Goal: Task Accomplishment & Management: Manage account settings

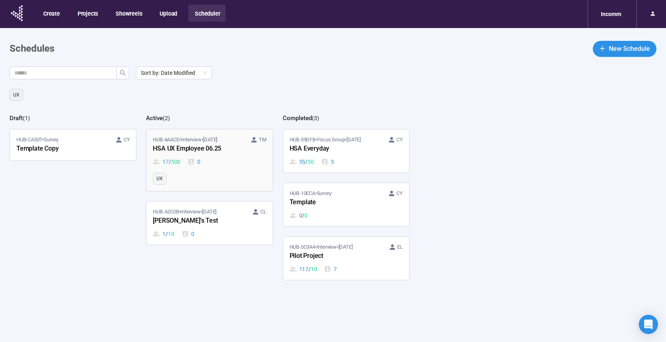
click at [239, 168] on link "HUB-4AACD • Interview • [DATE] TM HSA UX Employee 06.25 17 / 500 0 UX" at bounding box center [209, 160] width 126 height 62
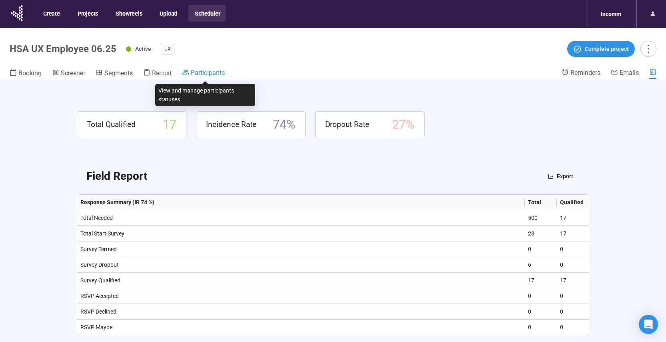
click at [208, 73] on span "Participants" at bounding box center [208, 73] width 34 height 8
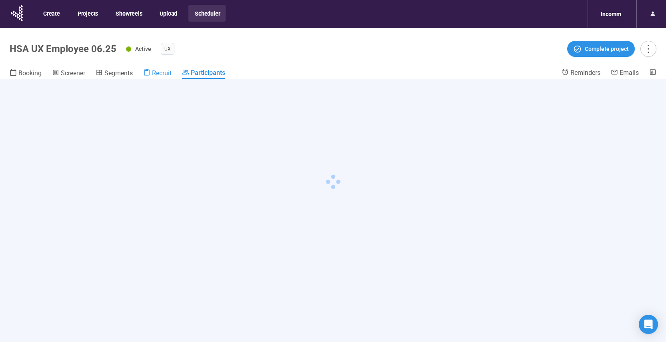
click at [154, 72] on span "Recruit" at bounding box center [162, 73] width 20 height 8
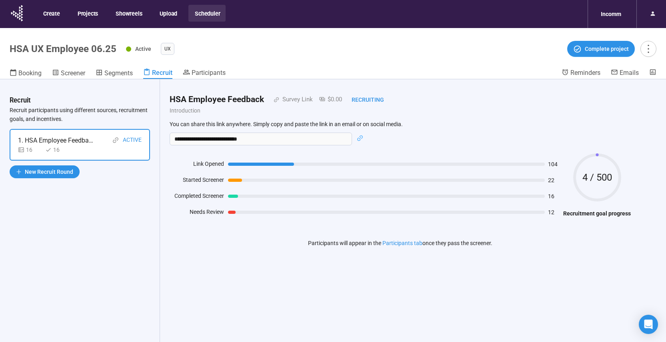
click at [105, 151] on div "16 16" at bounding box center [80, 149] width 124 height 9
click at [645, 47] on icon "more" at bounding box center [648, 48] width 11 height 11
click at [443, 67] on header "HSA UX Employee 06.25 Active UX Complete project Booking Screener Segments Recr…" at bounding box center [333, 53] width 666 height 51
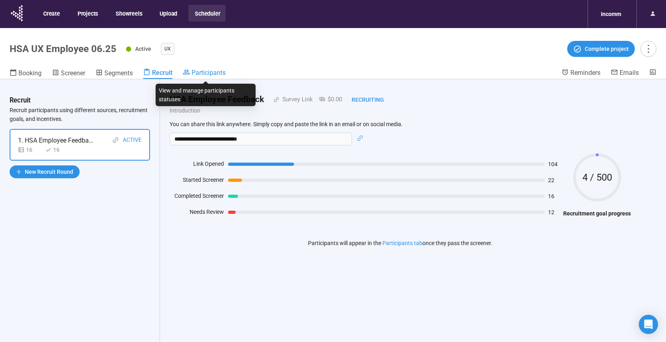
click at [203, 70] on span "Participants" at bounding box center [209, 73] width 34 height 8
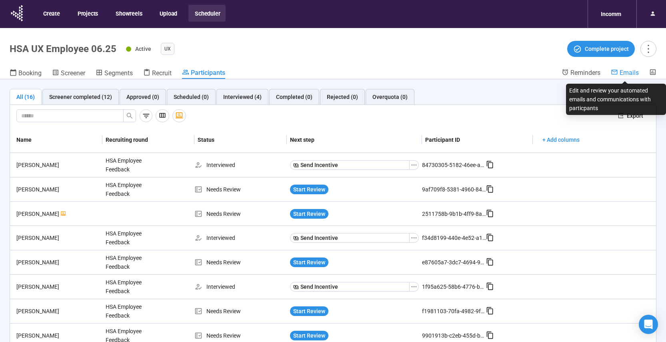
click at [627, 69] on span "Emails" at bounding box center [629, 73] width 19 height 8
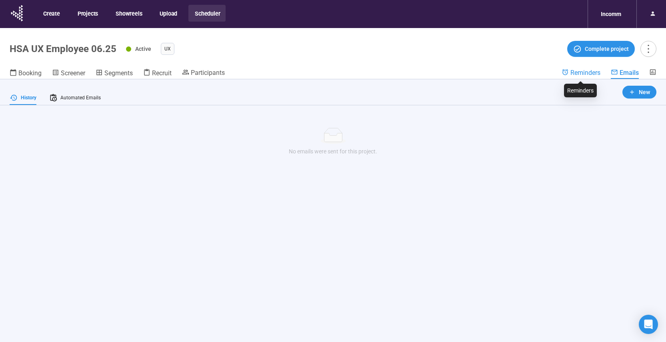
click at [582, 70] on span "Reminders" at bounding box center [586, 73] width 30 height 8
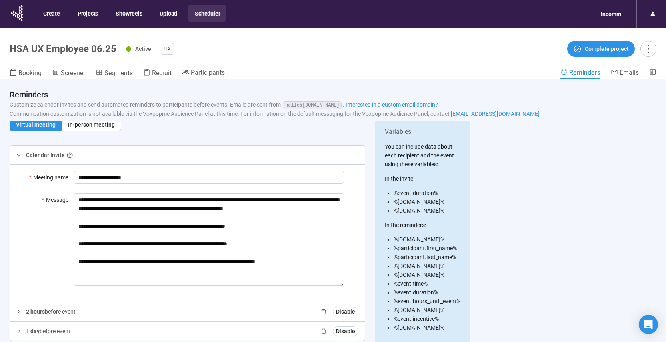
scroll to position [28, 0]
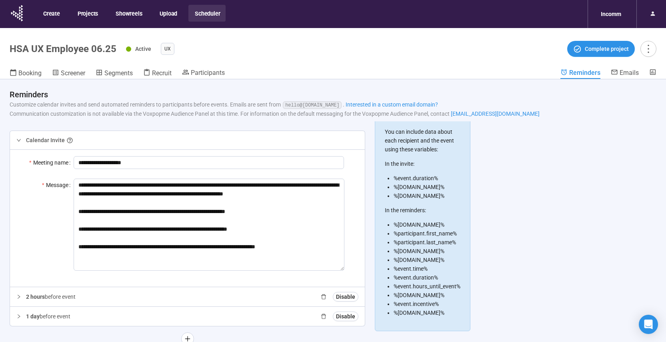
click at [18, 295] on icon "right" at bounding box center [18, 296] width 5 height 5
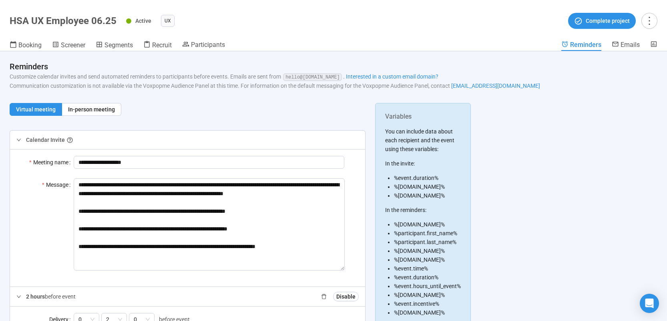
scroll to position [0, 0]
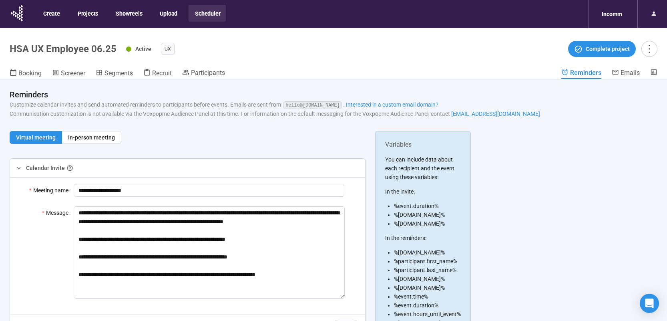
click at [206, 14] on button "Scheduler" at bounding box center [206, 13] width 37 height 17
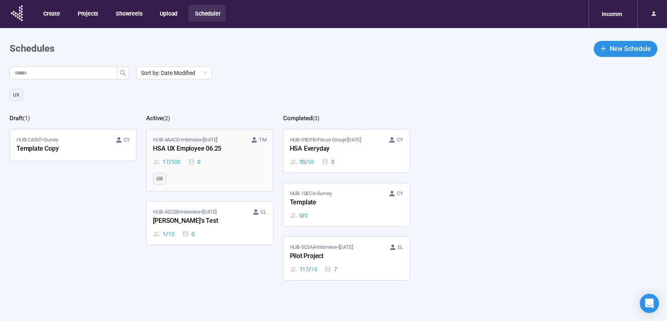
click at [223, 163] on div "17 / 500 0" at bounding box center [209, 161] width 113 height 9
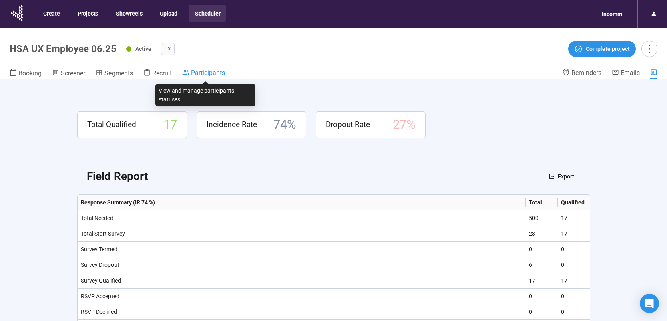
click at [197, 71] on span "Participants" at bounding box center [208, 73] width 34 height 8
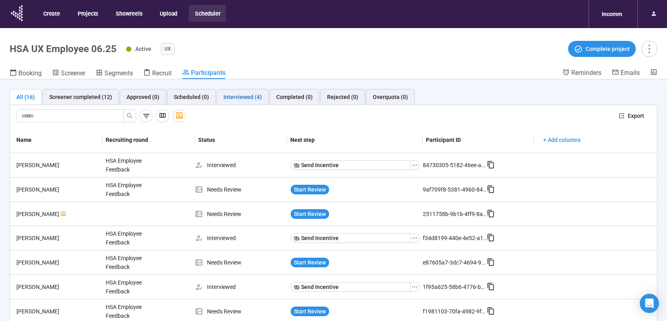
click at [233, 93] on div "Interviewed (4)" at bounding box center [242, 96] width 38 height 9
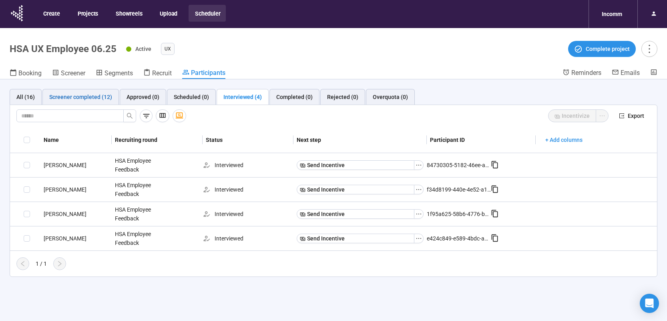
click at [76, 95] on div "Screener completed (12)" at bounding box center [80, 96] width 63 height 9
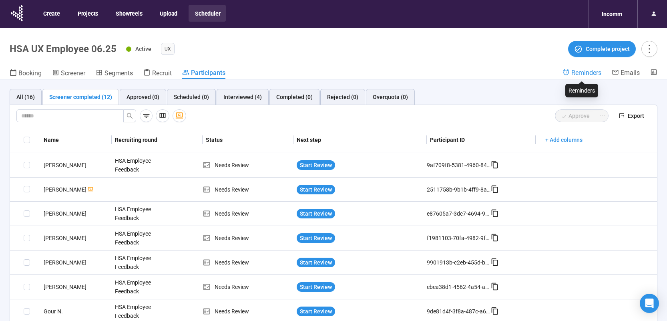
click at [585, 73] on span "Reminders" at bounding box center [586, 73] width 30 height 8
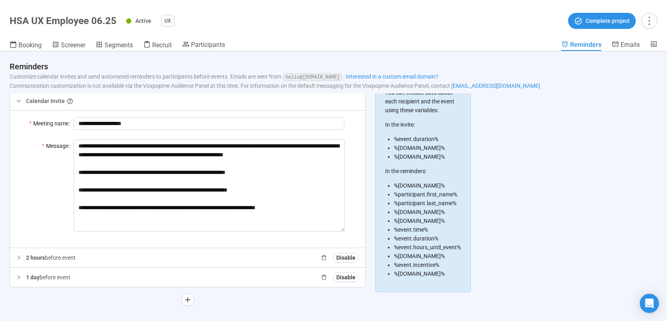
scroll to position [30, 0]
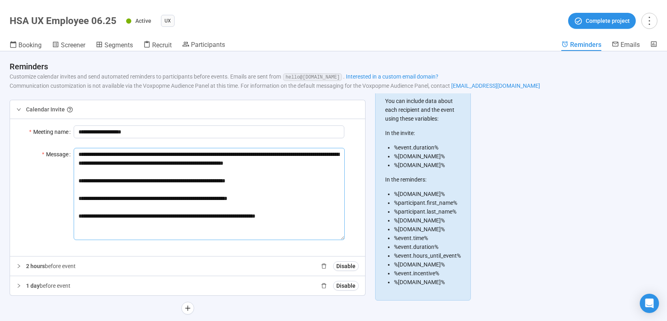
drag, startPoint x: 78, startPoint y: 153, endPoint x: 307, endPoint y: 233, distance: 242.6
click at [307, 233] on textarea "**********" at bounding box center [209, 194] width 271 height 92
click at [38, 207] on div "Message" at bounding box center [44, 194] width 57 height 92
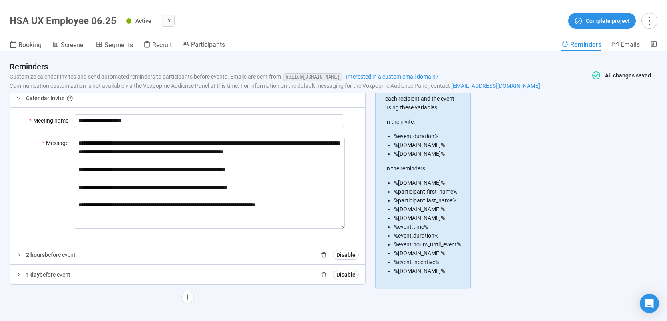
scroll to position [49, 0]
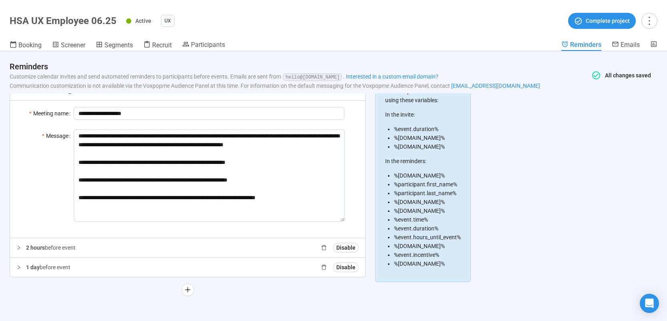
click at [18, 246] on icon "right" at bounding box center [18, 247] width 5 height 5
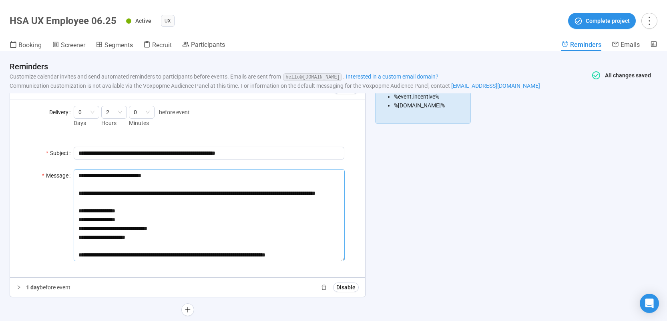
scroll to position [205, 0]
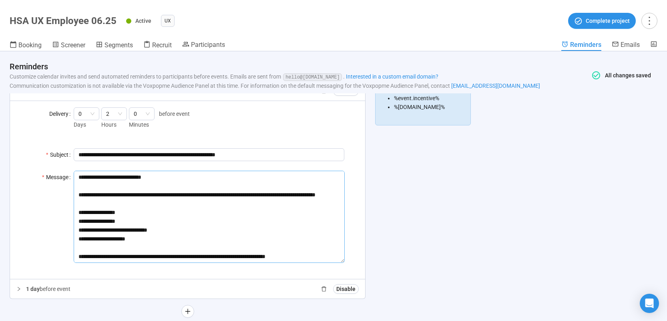
drag, startPoint x: 79, startPoint y: 174, endPoint x: 217, endPoint y: 245, distance: 155.2
click at [217, 245] on textarea "**********" at bounding box center [209, 216] width 271 height 92
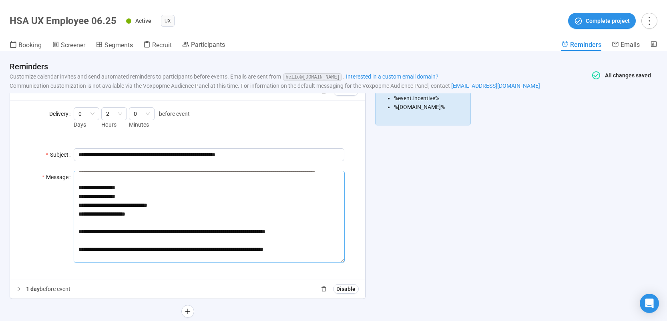
scroll to position [27, 0]
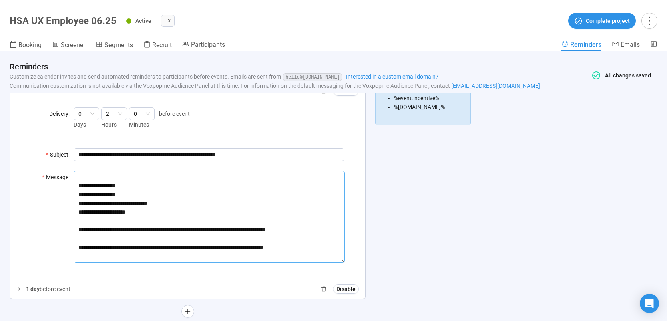
drag, startPoint x: 78, startPoint y: 239, endPoint x: 297, endPoint y: 246, distance: 218.2
click at [297, 246] on textarea "**********" at bounding box center [209, 216] width 271 height 92
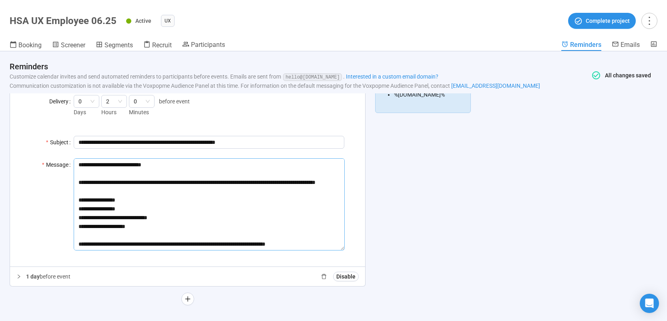
scroll to position [218, 0]
click at [30, 276] on span "1 day" at bounding box center [33, 275] width 14 height 6
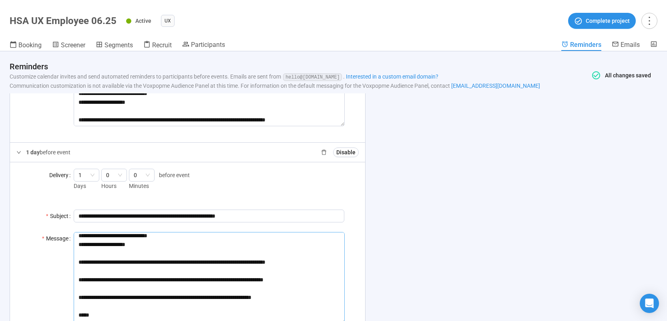
scroll to position [57, 0]
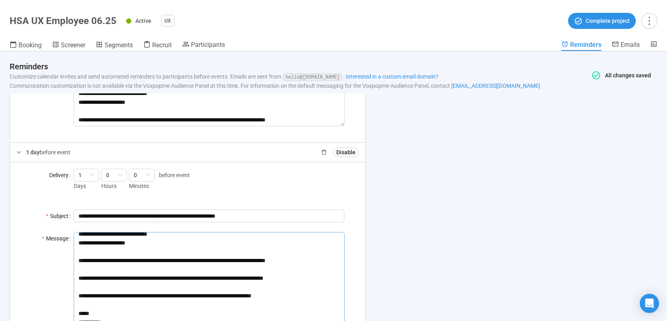
drag, startPoint x: 78, startPoint y: 269, endPoint x: 306, endPoint y: 272, distance: 227.7
click at [306, 126] on textarea "**********" at bounding box center [209, 80] width 271 height 92
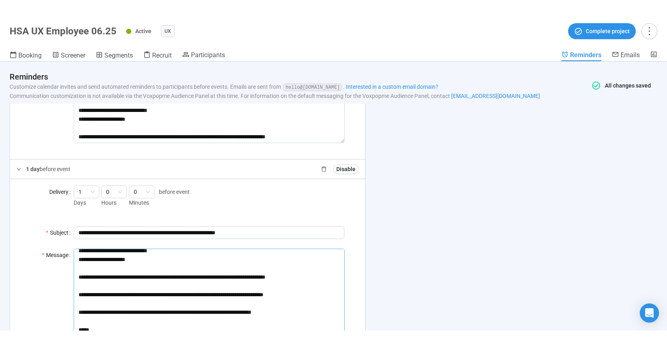
scroll to position [332, 0]
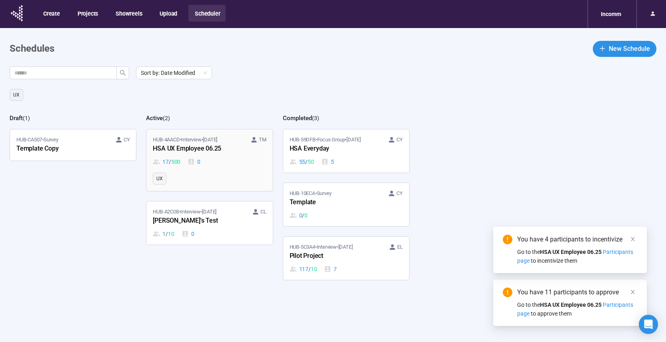
click at [218, 160] on div "17 / 500 0" at bounding box center [209, 161] width 113 height 9
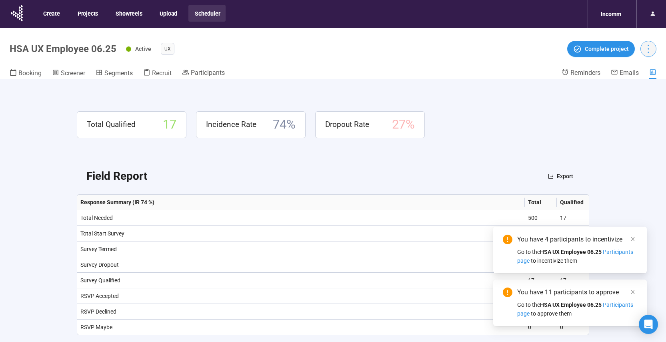
click at [651, 50] on icon "more" at bounding box center [648, 48] width 11 height 11
click at [640, 63] on span "Project details" at bounding box center [632, 66] width 35 height 9
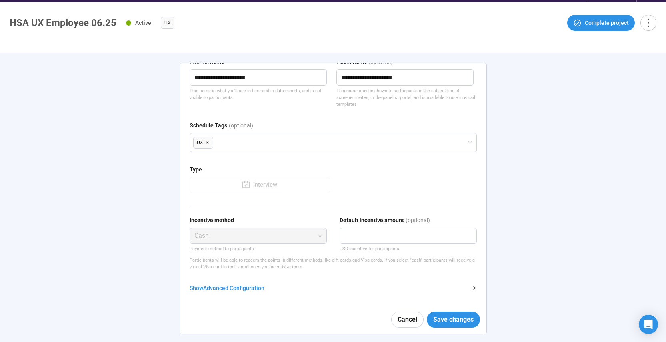
scroll to position [28, 0]
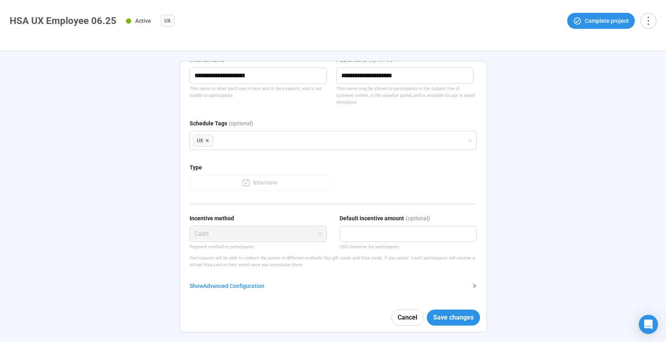
click at [408, 322] on span "Cancel" at bounding box center [408, 317] width 20 height 10
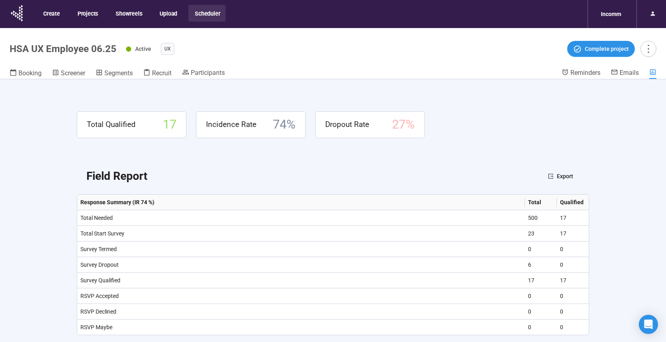
click at [205, 13] on button "Scheduler" at bounding box center [206, 13] width 37 height 17
